Goal: Find specific page/section: Find specific page/section

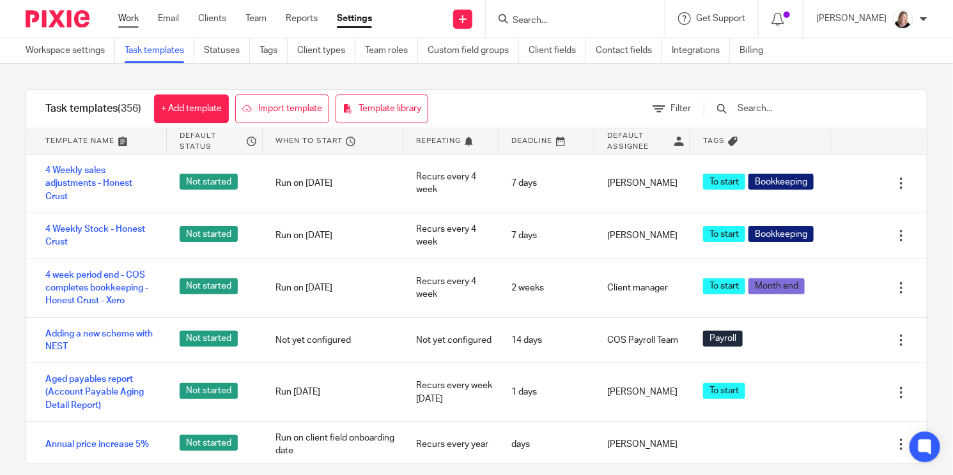
click at [135, 18] on link "Work" at bounding box center [128, 18] width 20 height 13
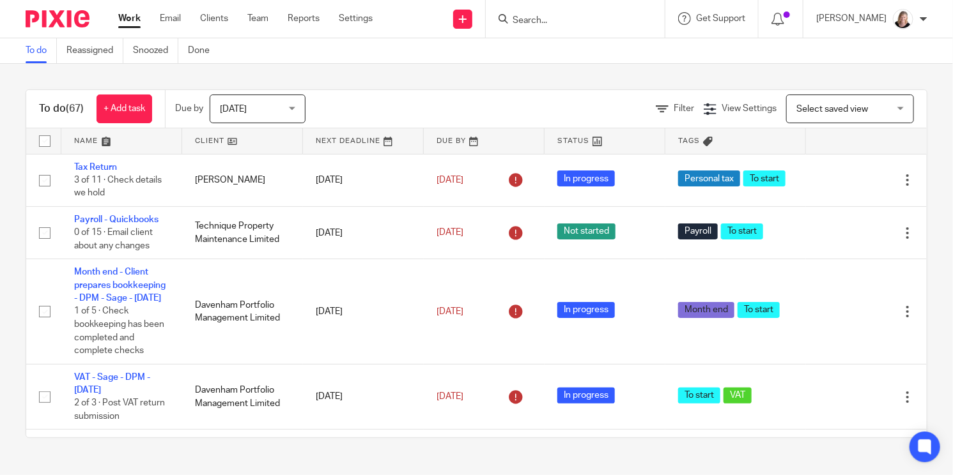
click at [205, 143] on link at bounding box center [242, 141] width 121 height 26
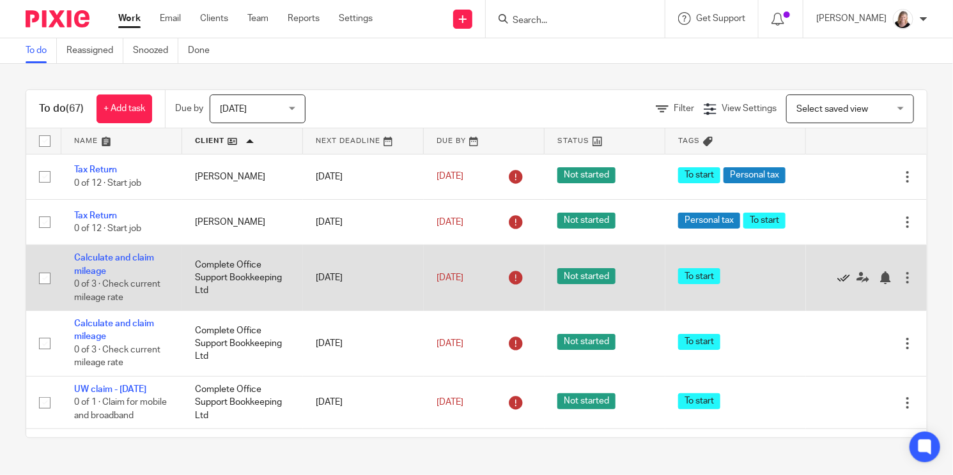
click at [837, 284] on icon at bounding box center [843, 278] width 13 height 13
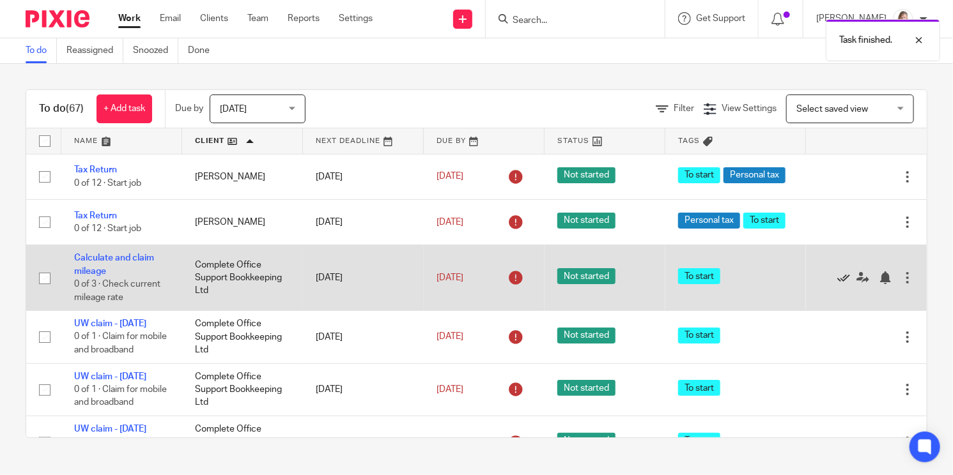
click at [837, 284] on icon at bounding box center [843, 278] width 13 height 13
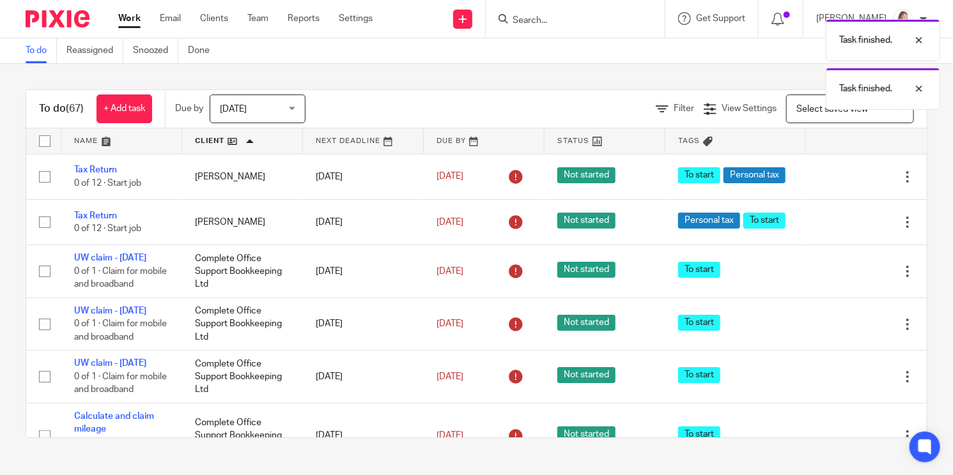
click at [819, 286] on div "Edit task Delete" at bounding box center [866, 272] width 95 height 32
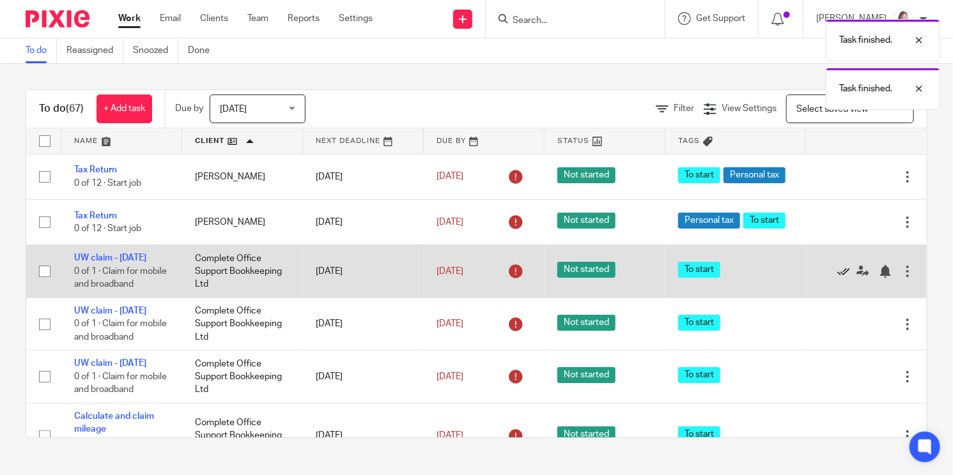
click at [837, 278] on icon at bounding box center [843, 271] width 13 height 13
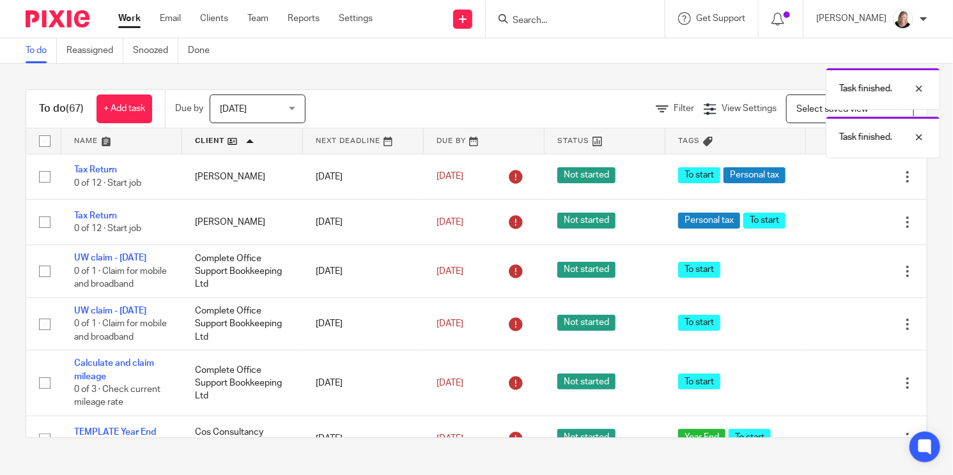
click at [837, 278] on icon at bounding box center [843, 271] width 13 height 13
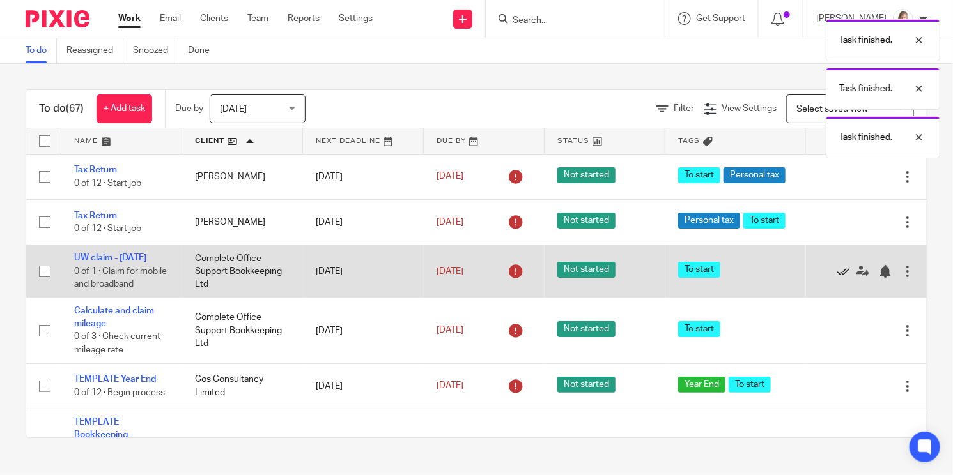
click at [837, 278] on icon at bounding box center [843, 271] width 13 height 13
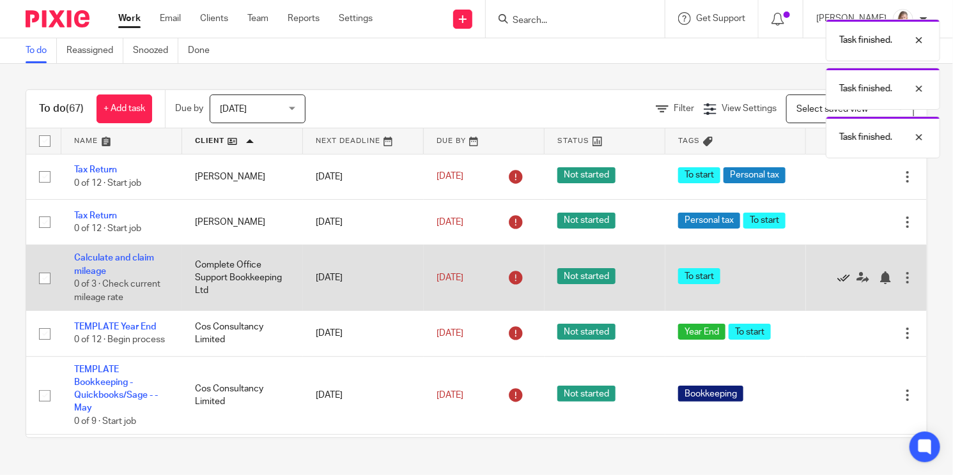
click at [837, 284] on icon at bounding box center [843, 278] width 13 height 13
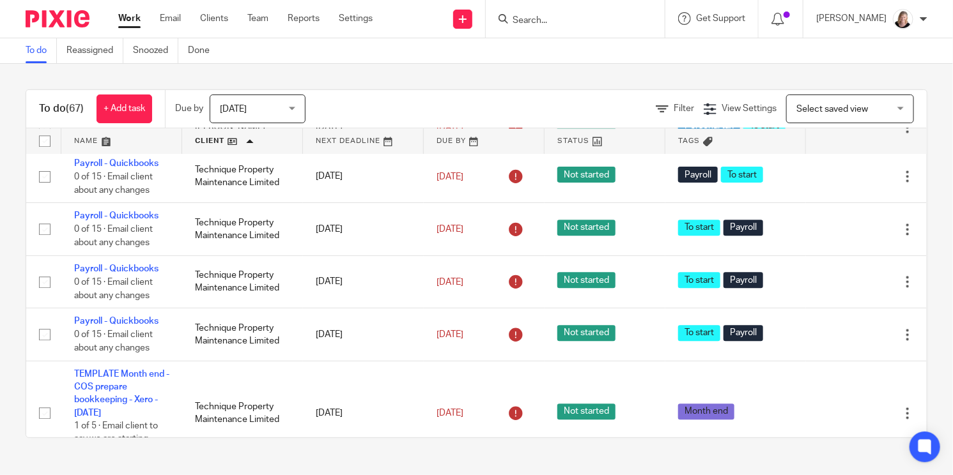
scroll to position [3324, 0]
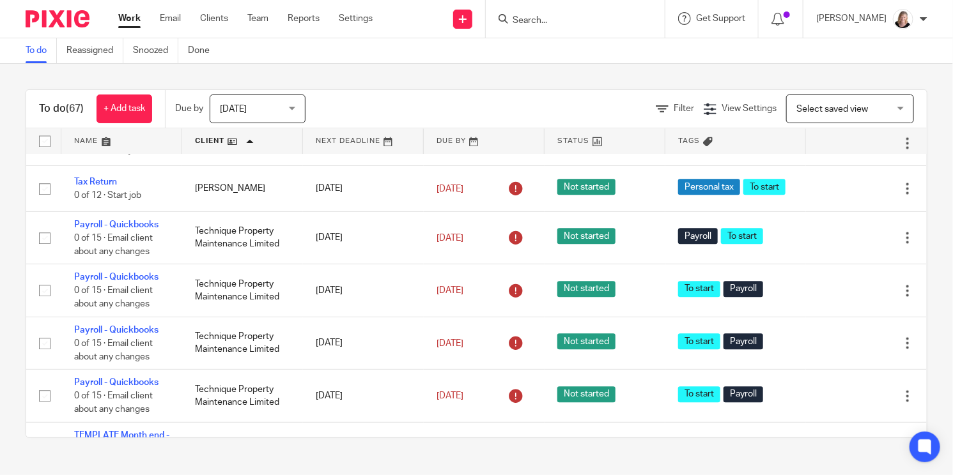
click at [558, 19] on input "Search" at bounding box center [568, 21] width 115 height 12
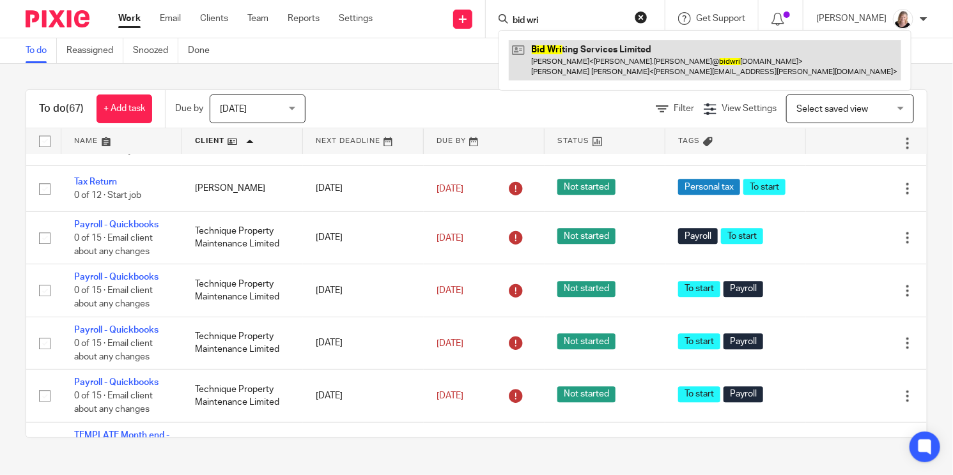
type input "bid wri"
click at [588, 51] on link at bounding box center [705, 60] width 392 height 40
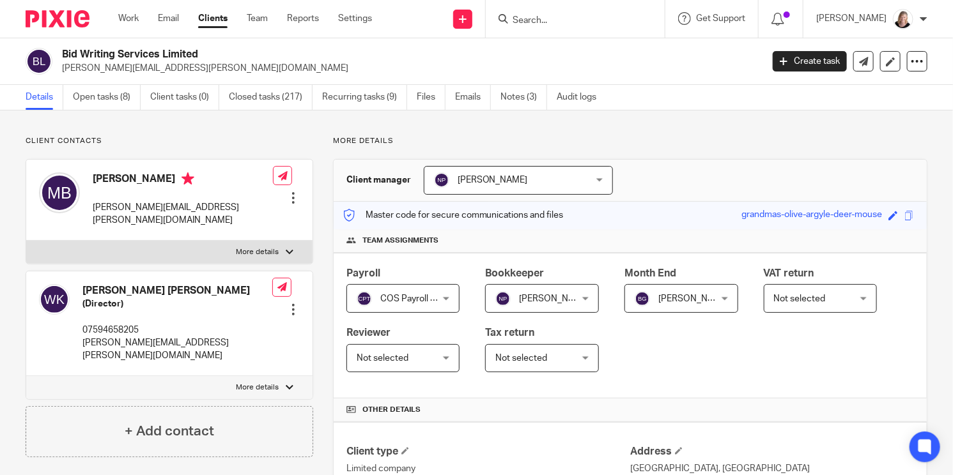
click at [546, 24] on input "Search" at bounding box center [568, 21] width 115 height 12
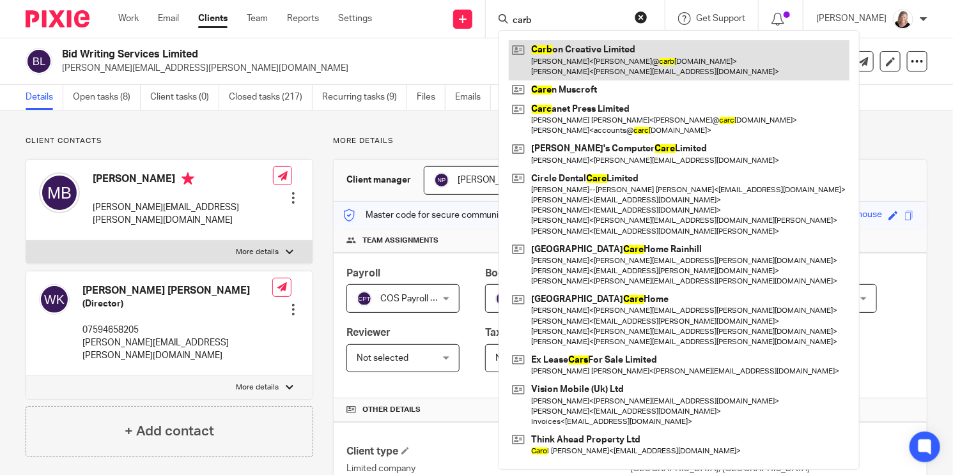
type input "carb"
click at [567, 66] on link at bounding box center [679, 60] width 341 height 40
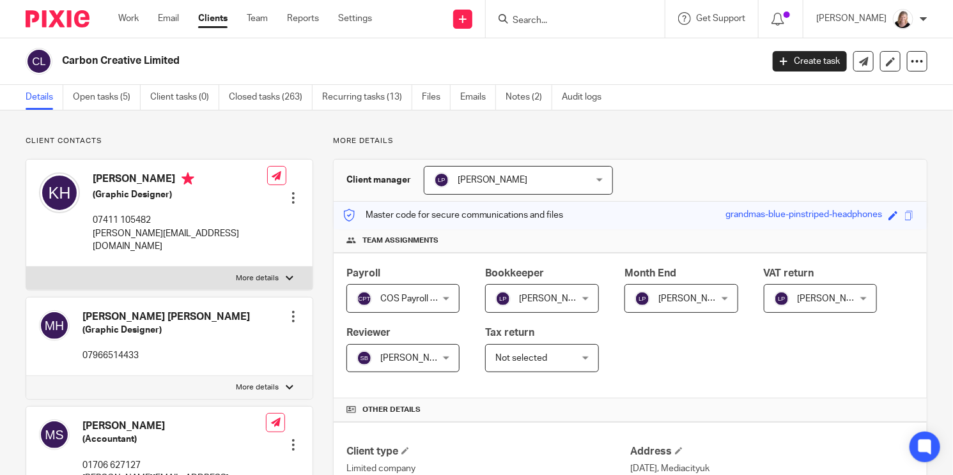
click at [564, 19] on input "Search" at bounding box center [568, 21] width 115 height 12
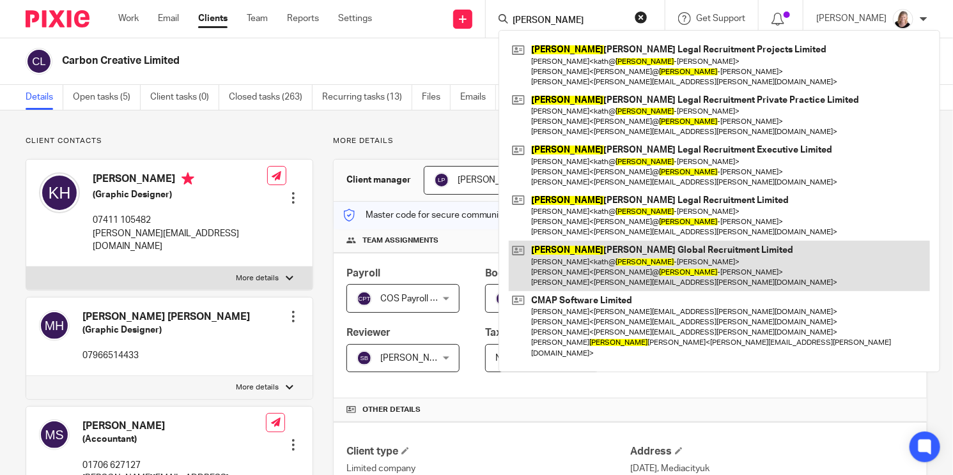
type input "douglas"
click at [565, 265] on link at bounding box center [719, 266] width 421 height 50
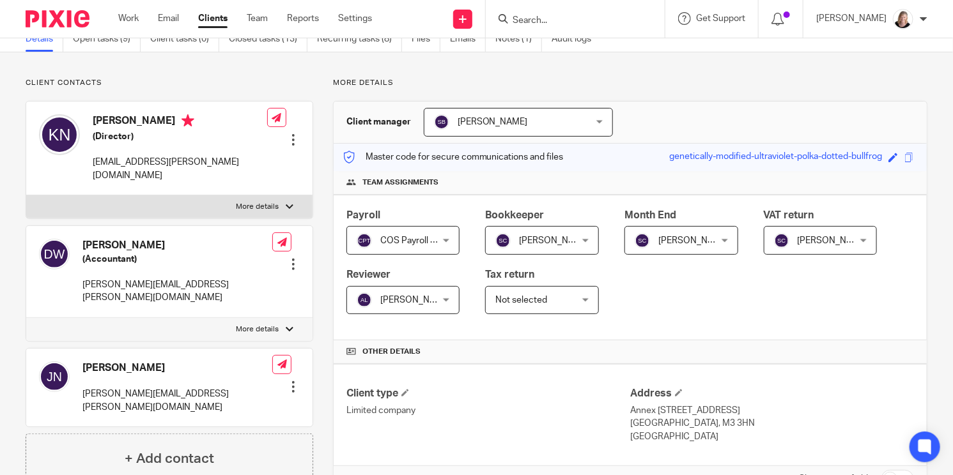
scroll to position [80, 0]
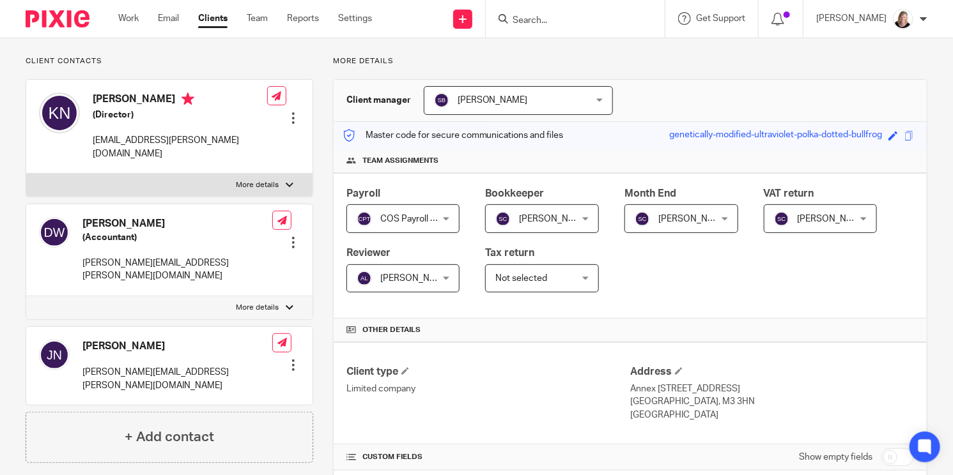
click at [576, 20] on input "Search" at bounding box center [568, 21] width 115 height 12
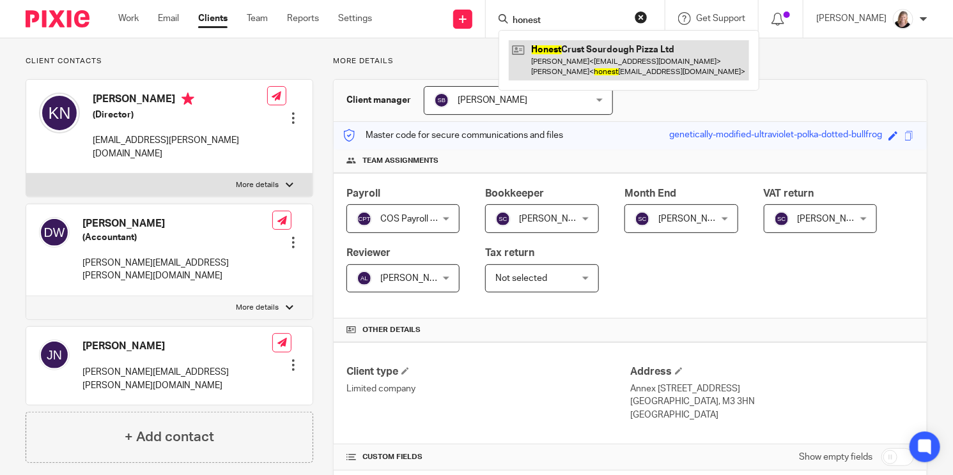
type input "honest"
click at [580, 48] on link at bounding box center [629, 60] width 240 height 40
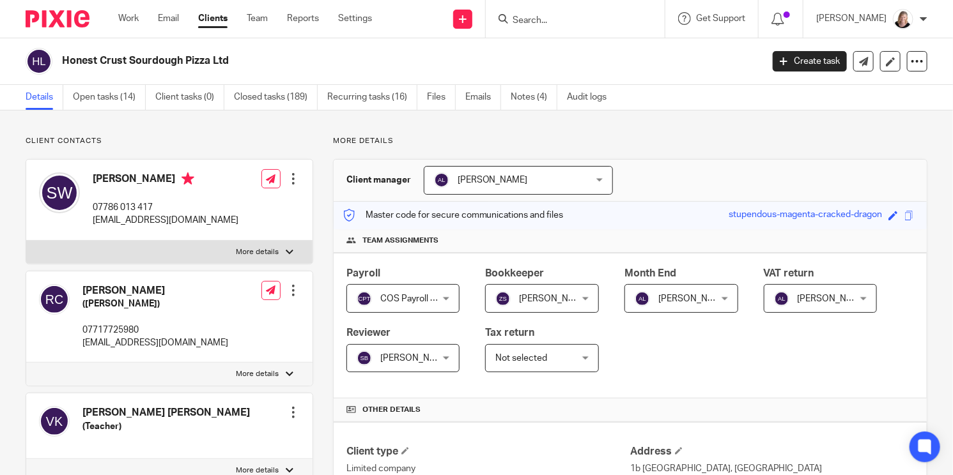
click at [547, 22] on input "Search" at bounding box center [568, 21] width 115 height 12
type input "i"
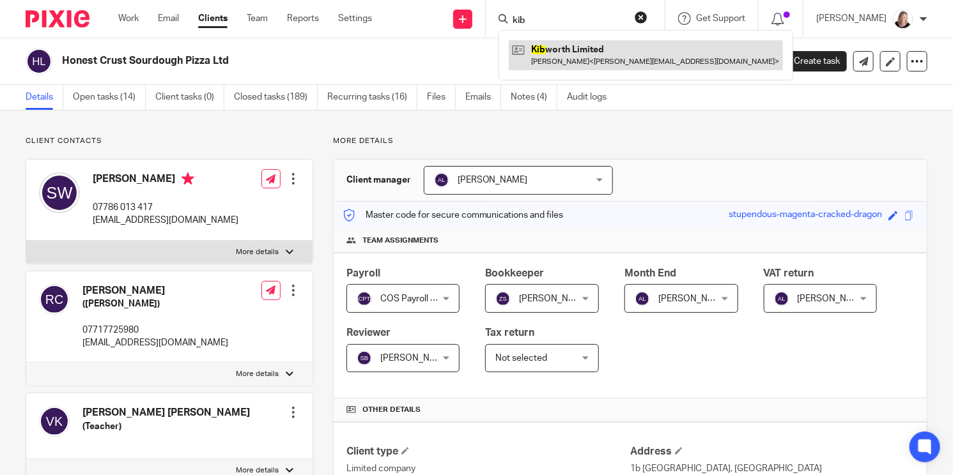
type input "kib"
click at [594, 52] on link at bounding box center [646, 54] width 274 height 29
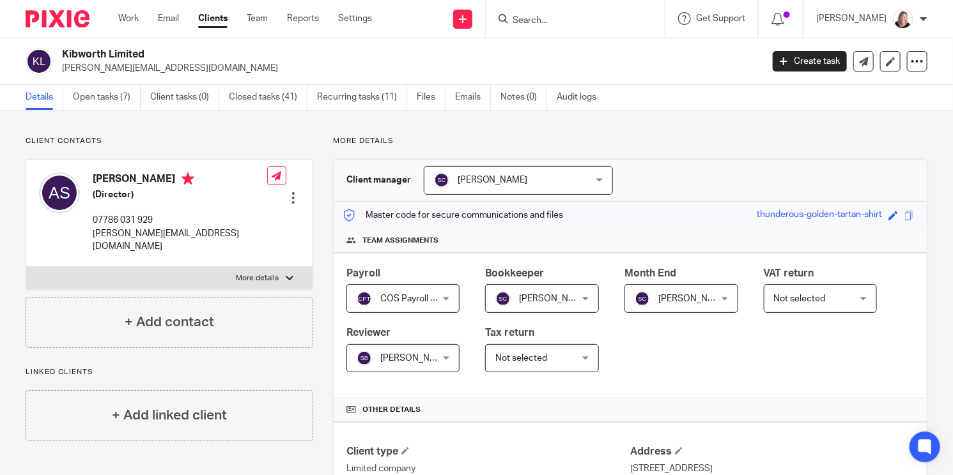
click at [539, 24] on input "Search" at bounding box center [568, 21] width 115 height 12
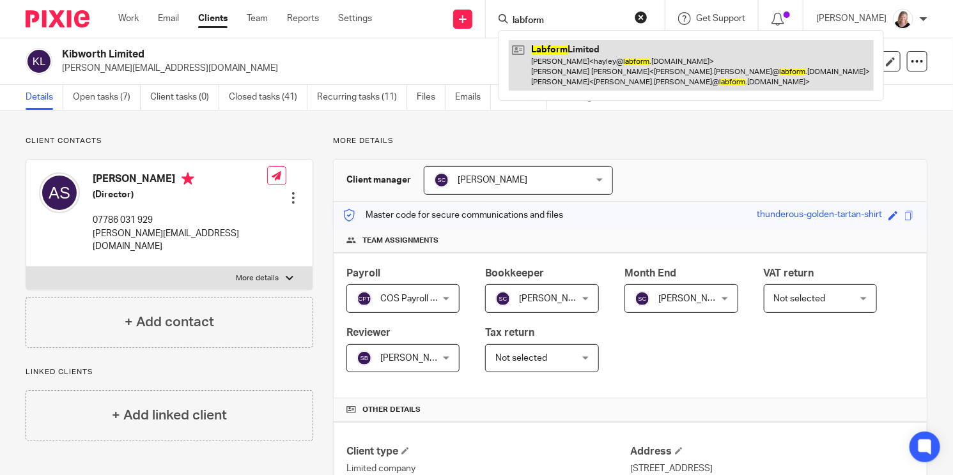
type input "labform"
click at [580, 75] on link at bounding box center [691, 65] width 365 height 50
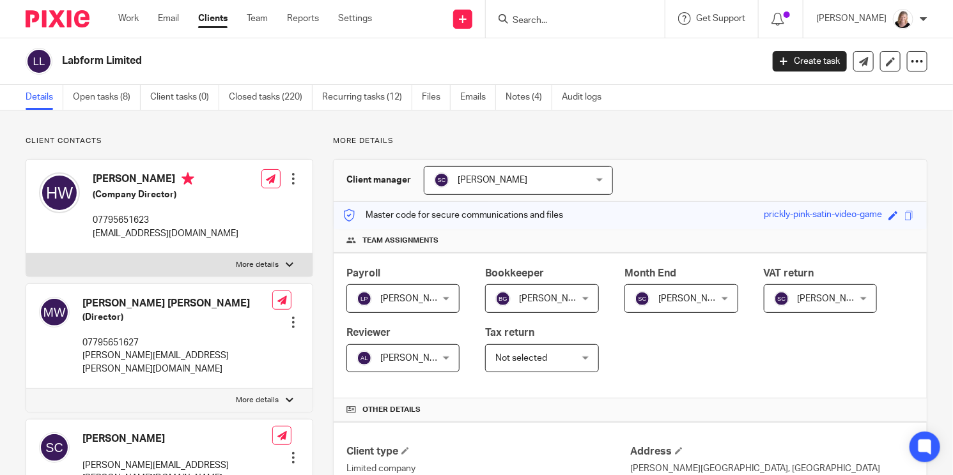
click at [551, 16] on input "Search" at bounding box center [568, 21] width 115 height 12
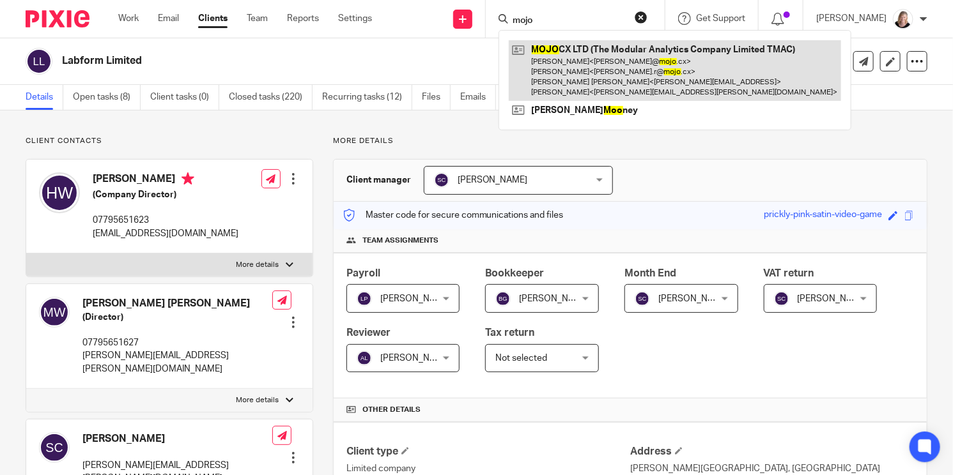
type input "mojo"
click at [571, 57] on link at bounding box center [675, 70] width 332 height 61
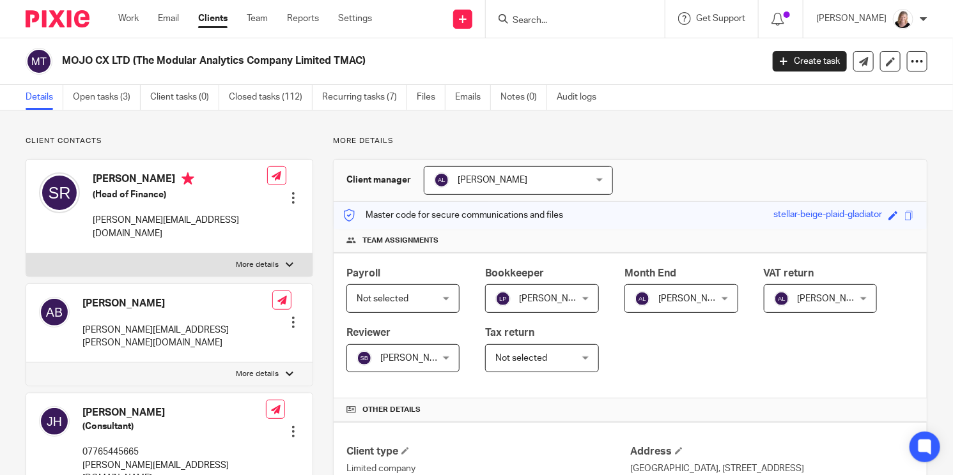
click at [557, 12] on form at bounding box center [579, 19] width 136 height 16
click at [553, 20] on input "Search" at bounding box center [568, 21] width 115 height 12
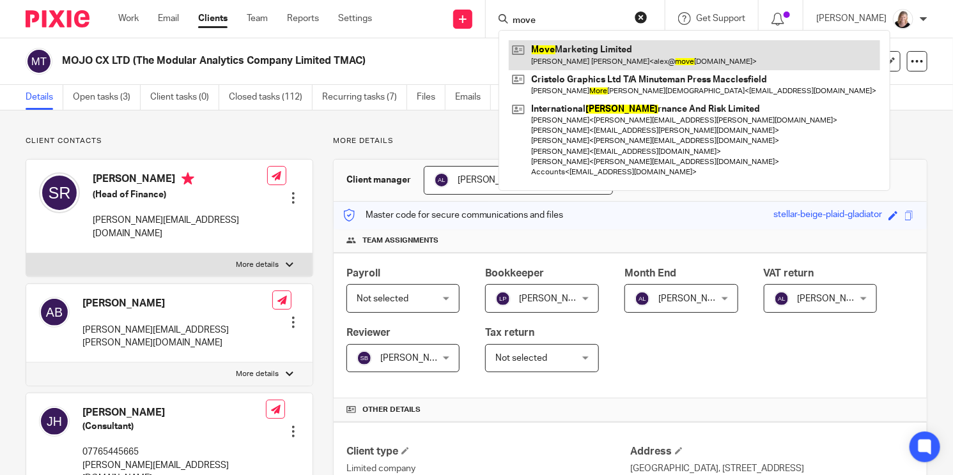
type input "move"
click at [597, 56] on link at bounding box center [694, 54] width 371 height 29
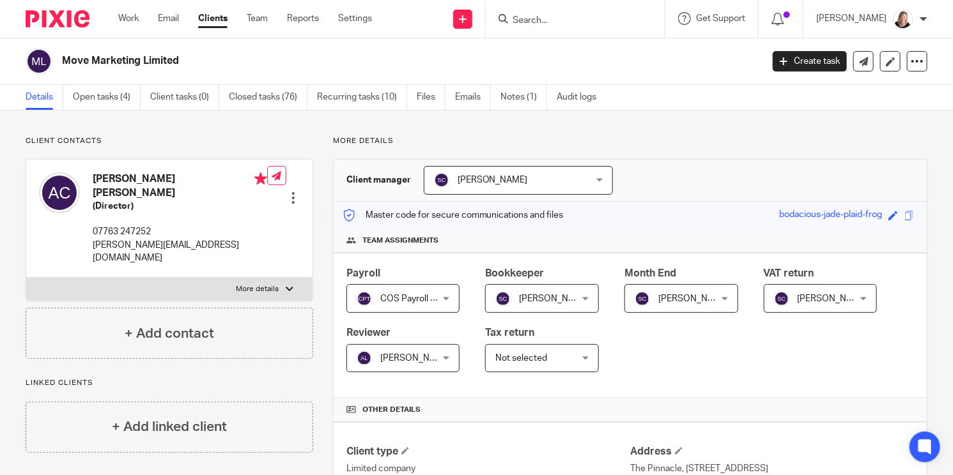
click at [577, 23] on input "Search" at bounding box center [568, 21] width 115 height 12
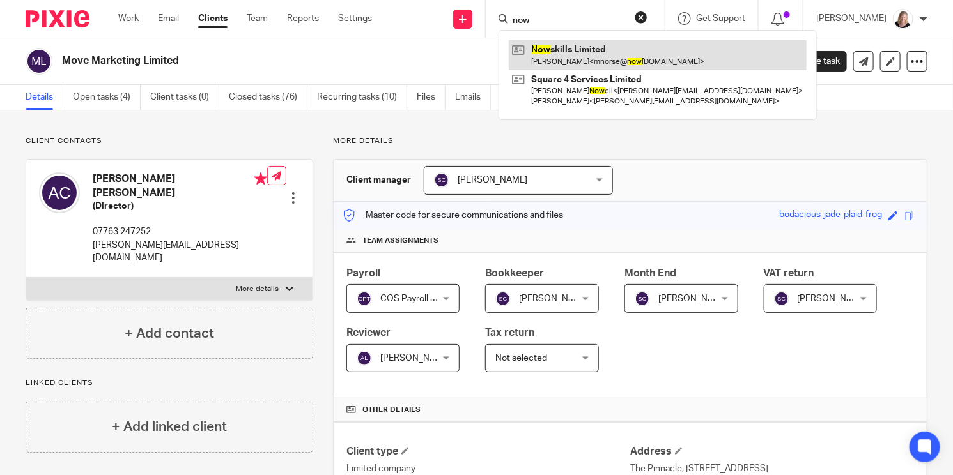
type input "now"
click at [597, 52] on link at bounding box center [658, 54] width 298 height 29
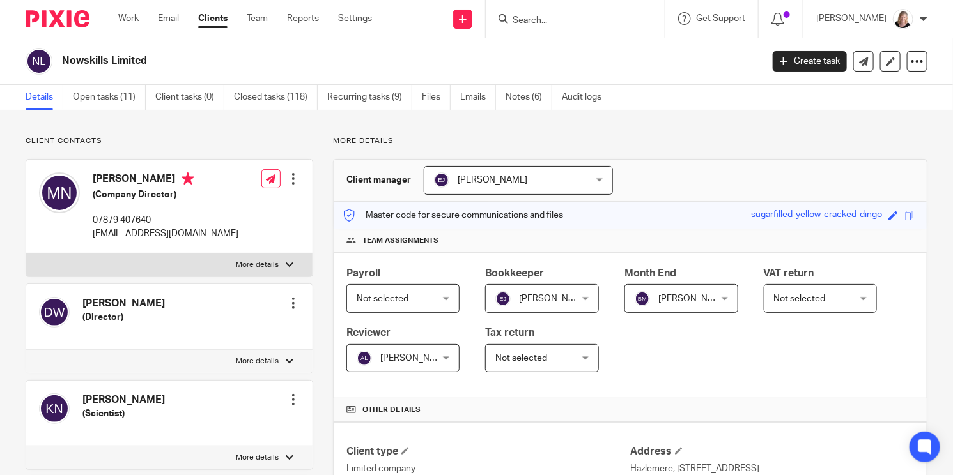
click at [537, 18] on input "Search" at bounding box center [568, 21] width 115 height 12
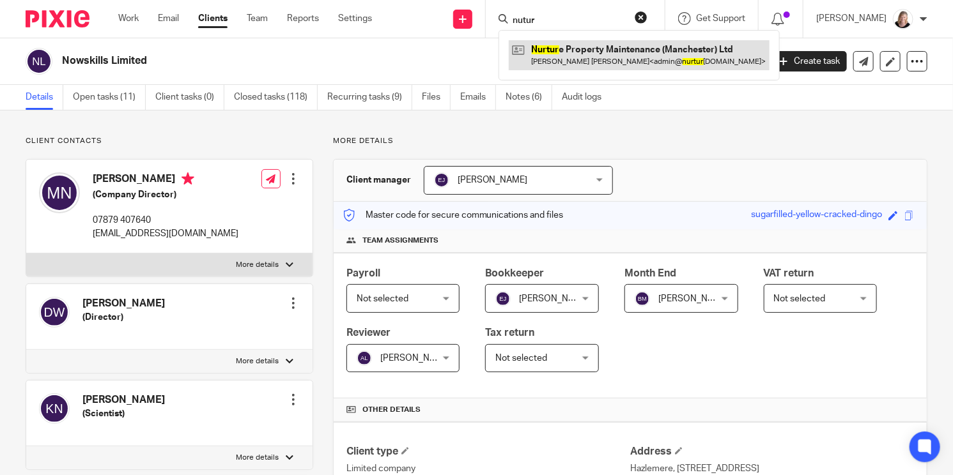
type input "nutur"
click at [603, 46] on link at bounding box center [639, 54] width 261 height 29
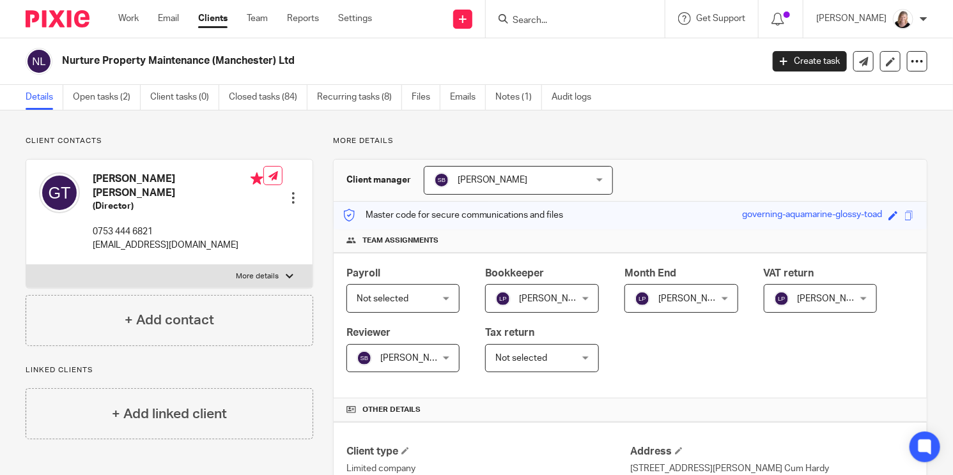
click at [541, 19] on input "Search" at bounding box center [568, 21] width 115 height 12
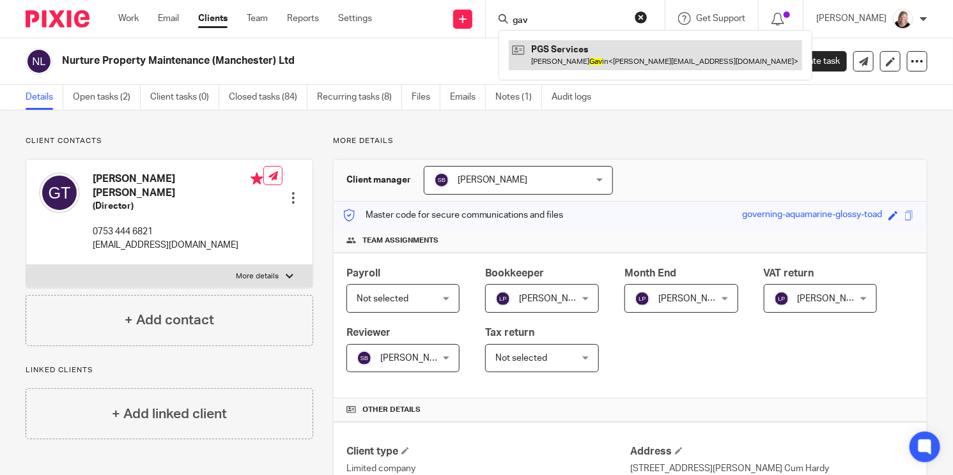
type input "gav"
click at [581, 45] on link at bounding box center [655, 54] width 293 height 29
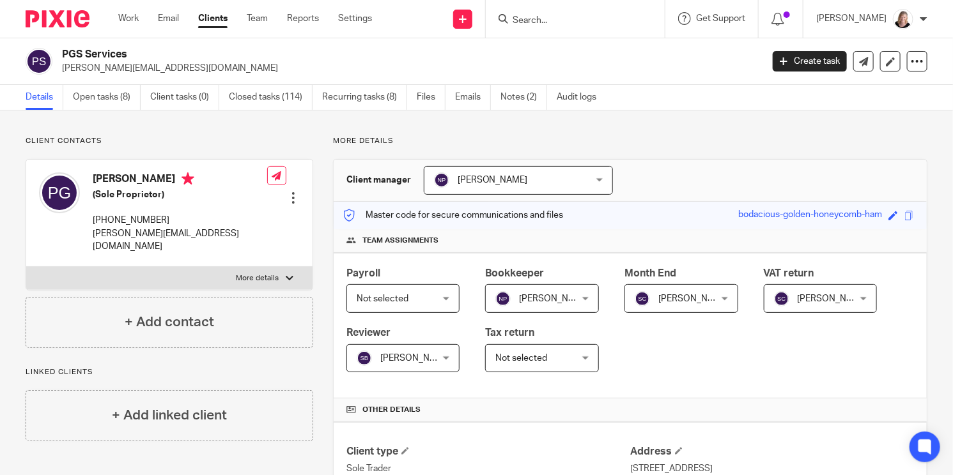
click at [586, 20] on input "Search" at bounding box center [568, 21] width 115 height 12
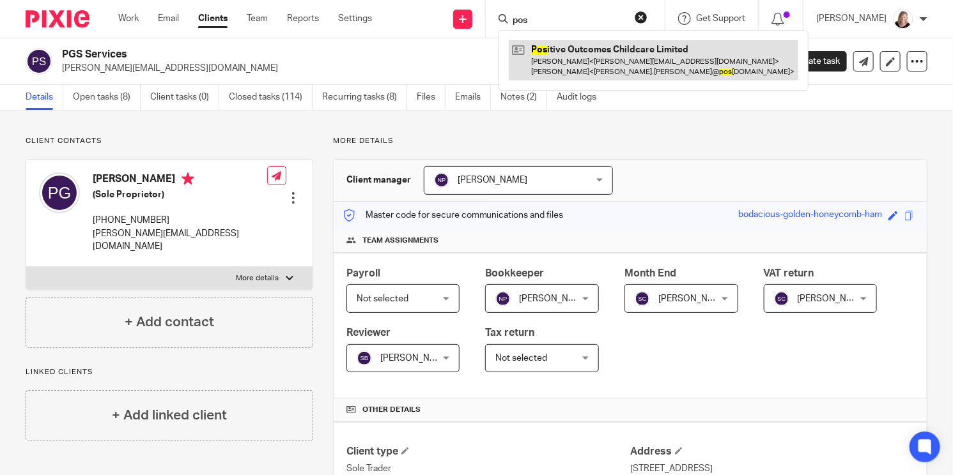
type input "pos"
click at [592, 53] on link at bounding box center [653, 60] width 289 height 40
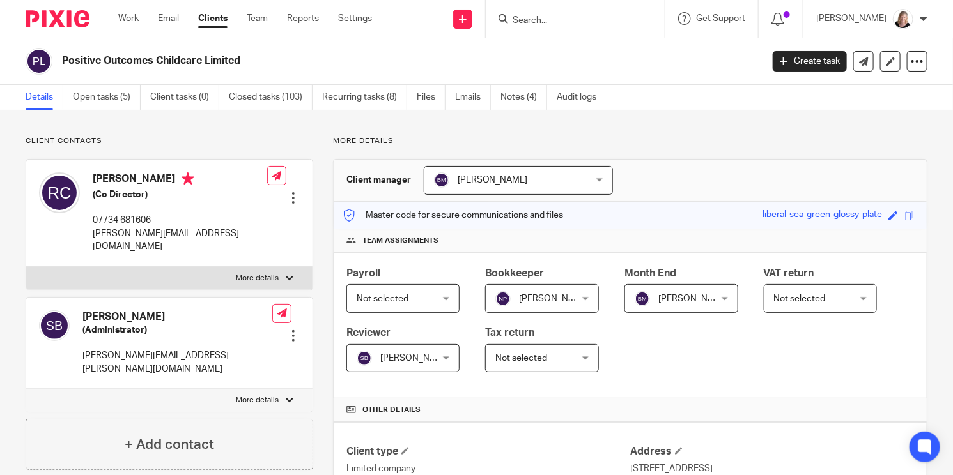
click at [572, 15] on input "Search" at bounding box center [568, 21] width 115 height 12
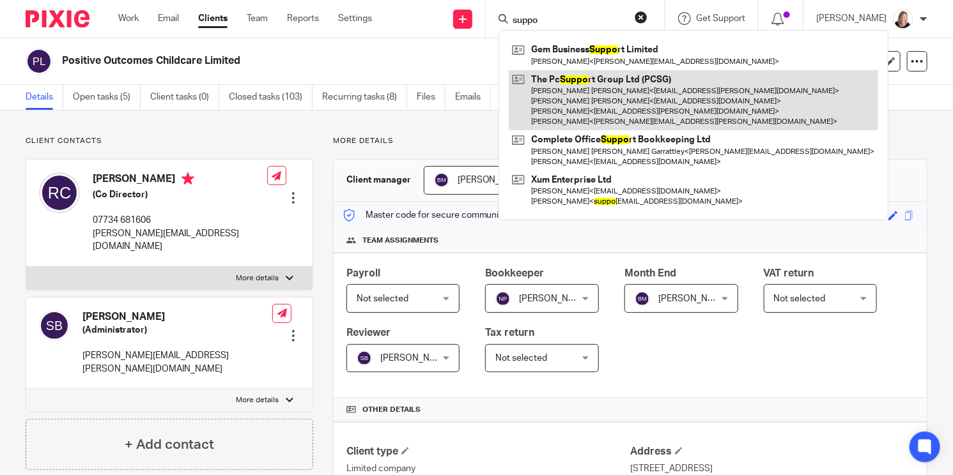
type input "suppo"
click at [656, 98] on link at bounding box center [693, 100] width 369 height 61
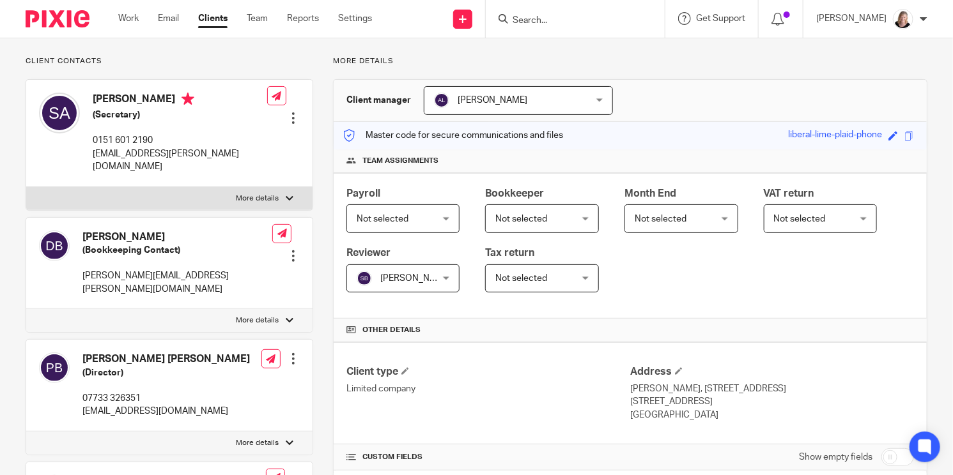
scroll to position [160, 0]
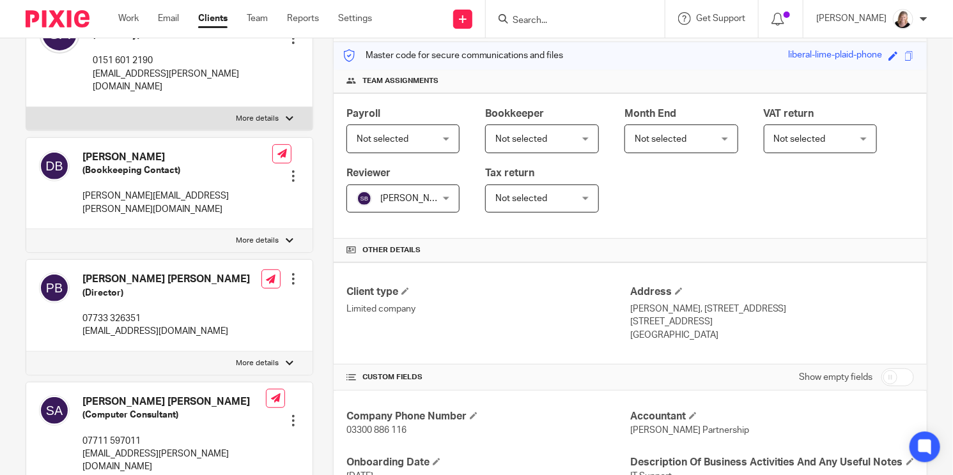
click at [546, 20] on input "Search" at bounding box center [568, 21] width 115 height 12
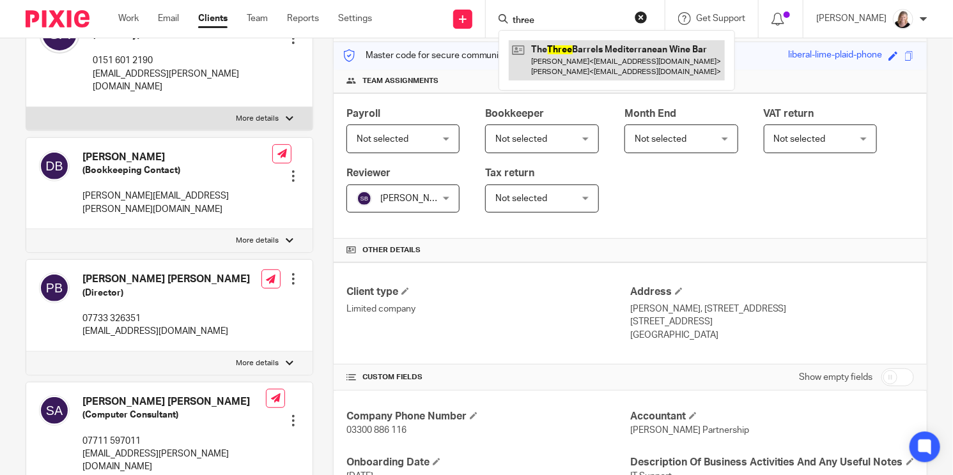
type input "three"
click at [599, 64] on link at bounding box center [617, 60] width 216 height 40
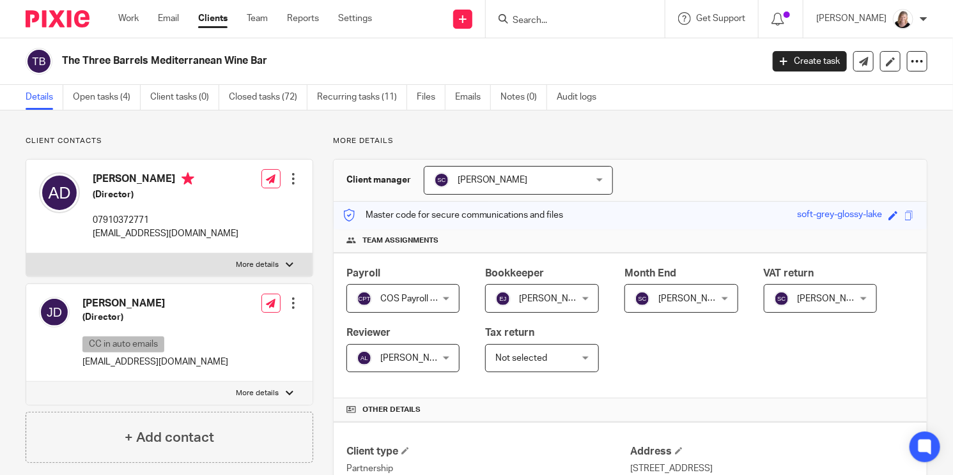
click at [539, 23] on input "Search" at bounding box center [568, 21] width 115 height 12
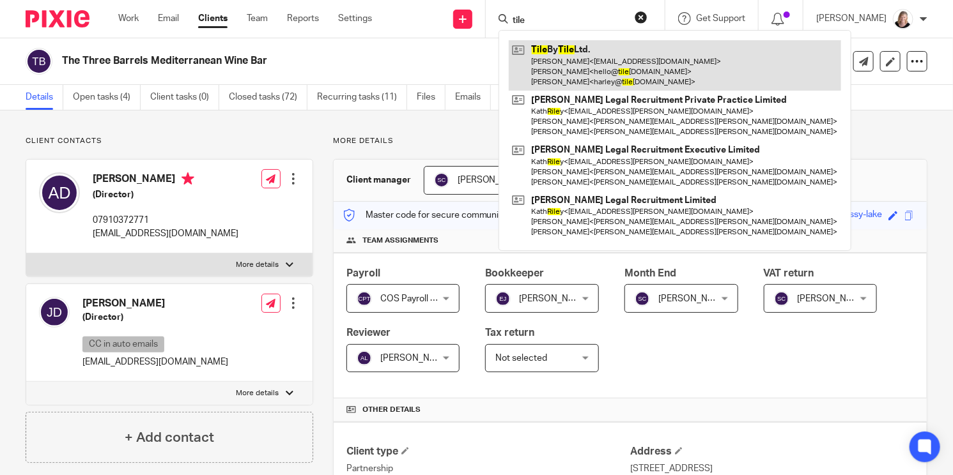
type input "tile"
click at [564, 79] on link at bounding box center [675, 65] width 332 height 50
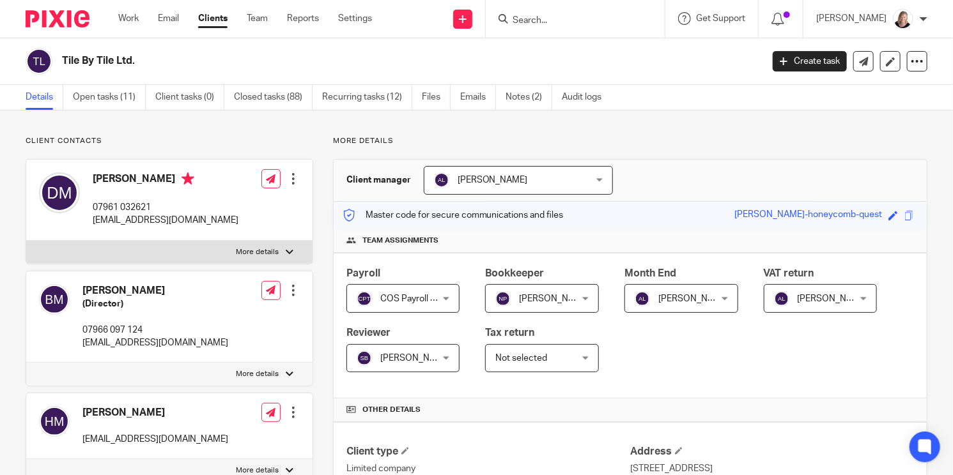
click at [570, 26] on input "Search" at bounding box center [568, 21] width 115 height 12
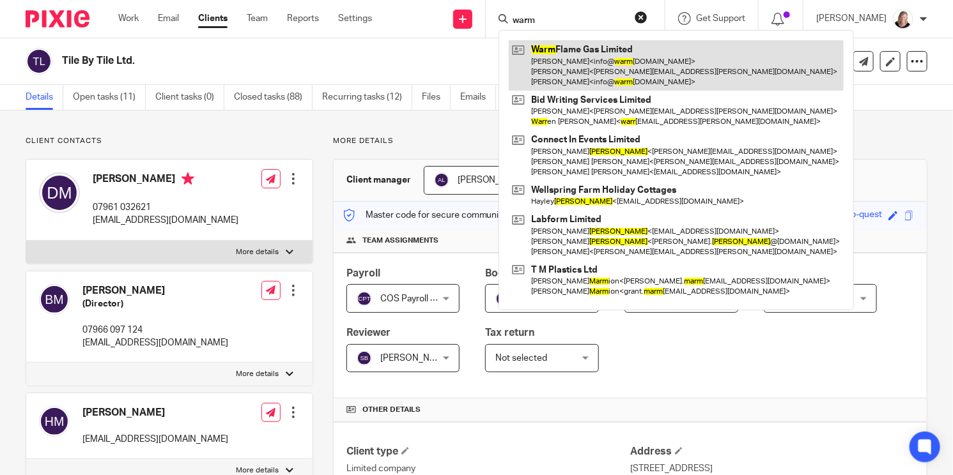
type input "warm"
click at [583, 66] on link at bounding box center [676, 65] width 335 height 50
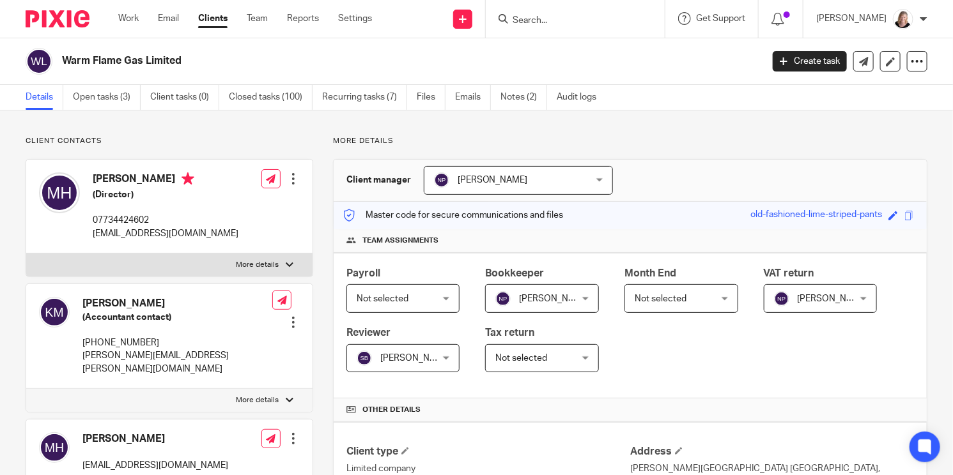
click at [544, 18] on input "Search" at bounding box center [568, 21] width 115 height 12
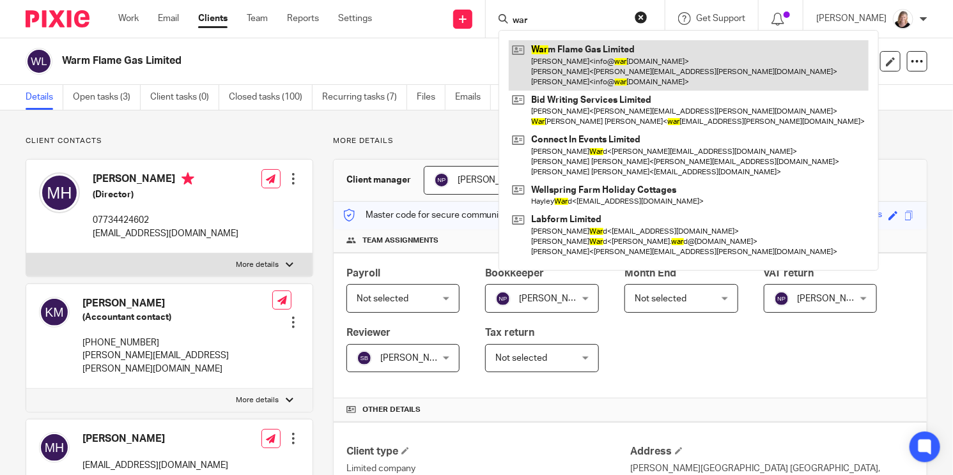
type input "war"
click at [582, 58] on link at bounding box center [689, 65] width 360 height 50
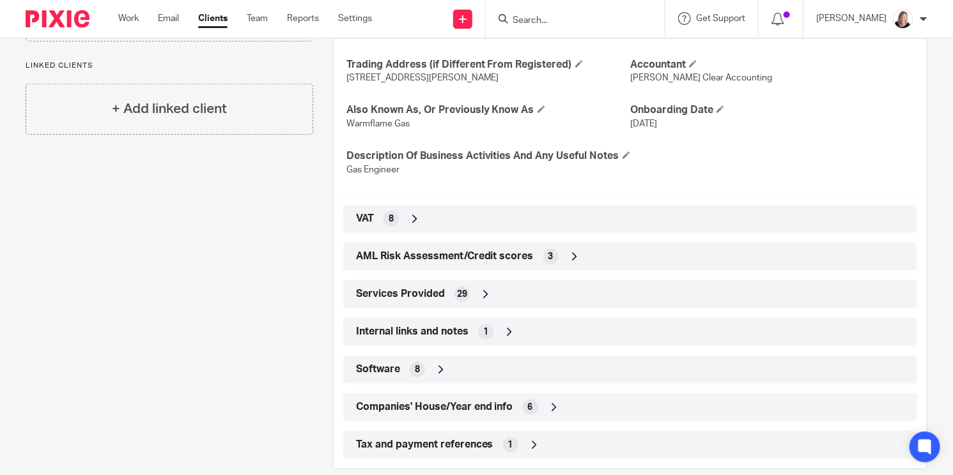
scroll to position [544, 0]
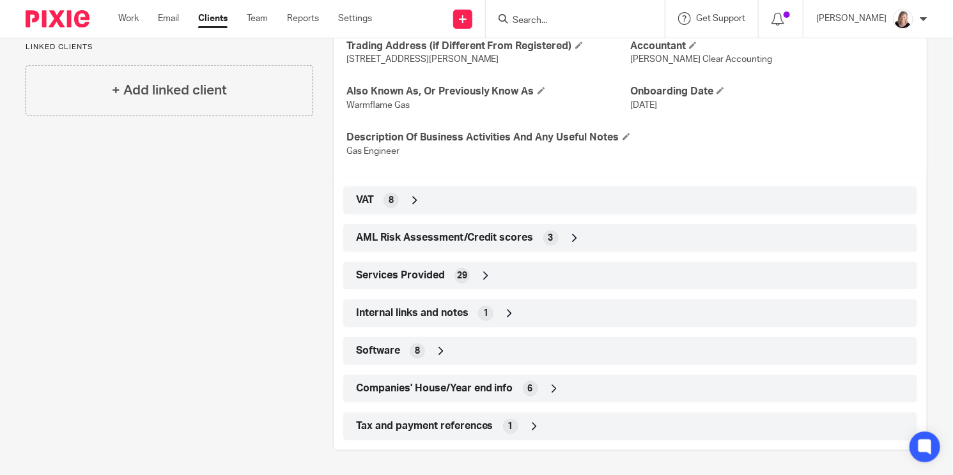
click at [467, 424] on span "Tax and payment references" at bounding box center [424, 426] width 137 height 13
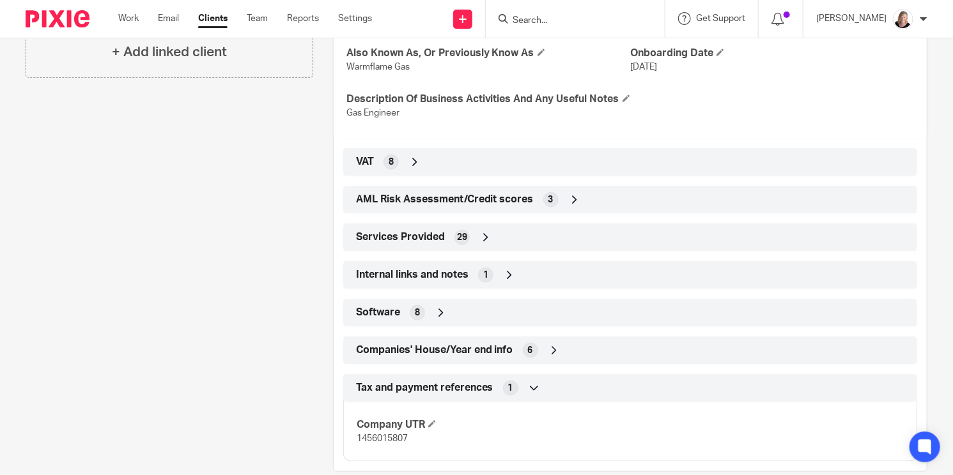
scroll to position [603, 0]
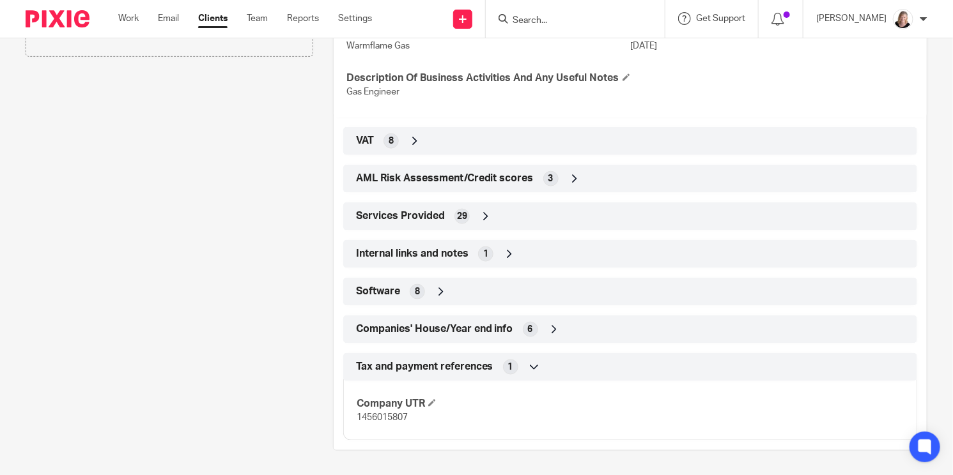
click at [493, 327] on span "Companies' House/Year end info" at bounding box center [434, 329] width 157 height 13
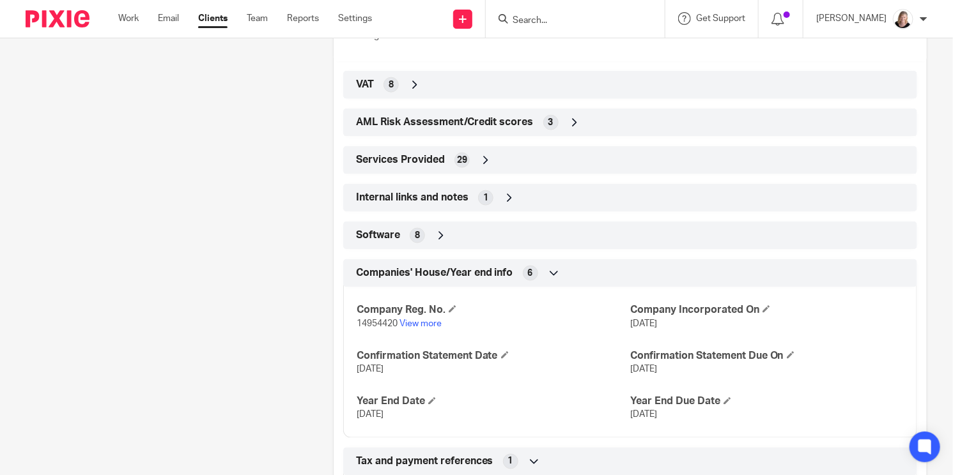
scroll to position [683, 0]
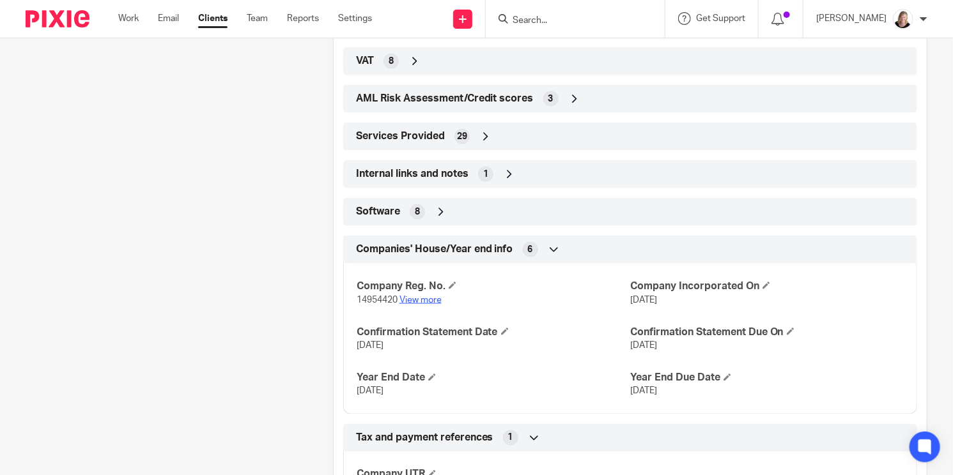
click at [433, 296] on link "View more" at bounding box center [420, 300] width 42 height 9
